Goal: Check status: Check status

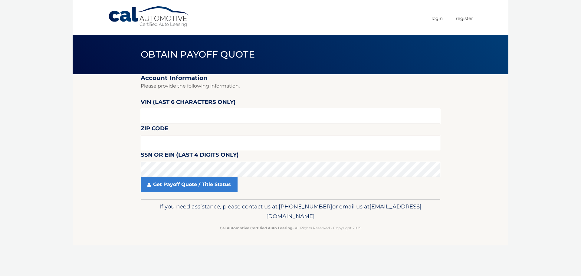
click at [198, 118] on input "text" at bounding box center [291, 116] width 300 height 15
type input "212711"
type input "15220"
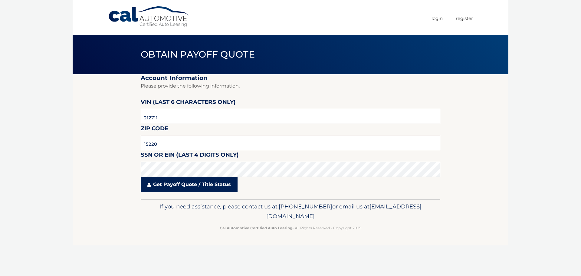
click at [212, 183] on link "Get Payoff Quote / Title Status" at bounding box center [189, 184] width 97 height 15
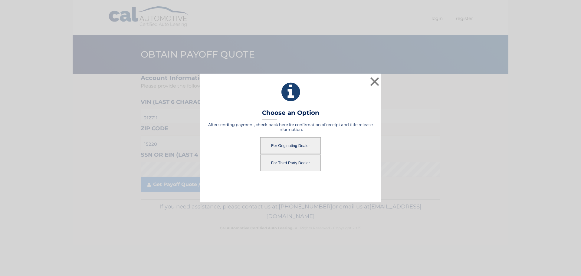
click at [294, 141] on button "For Originating Dealer" at bounding box center [290, 145] width 61 height 17
click at [290, 144] on button "For Originating Dealer" at bounding box center [290, 145] width 61 height 17
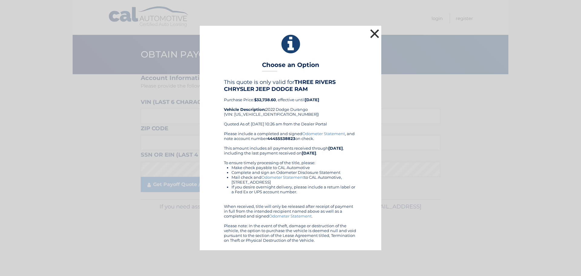
click at [376, 33] on button "×" at bounding box center [375, 34] width 12 height 12
